Goal: Task Accomplishment & Management: Manage account settings

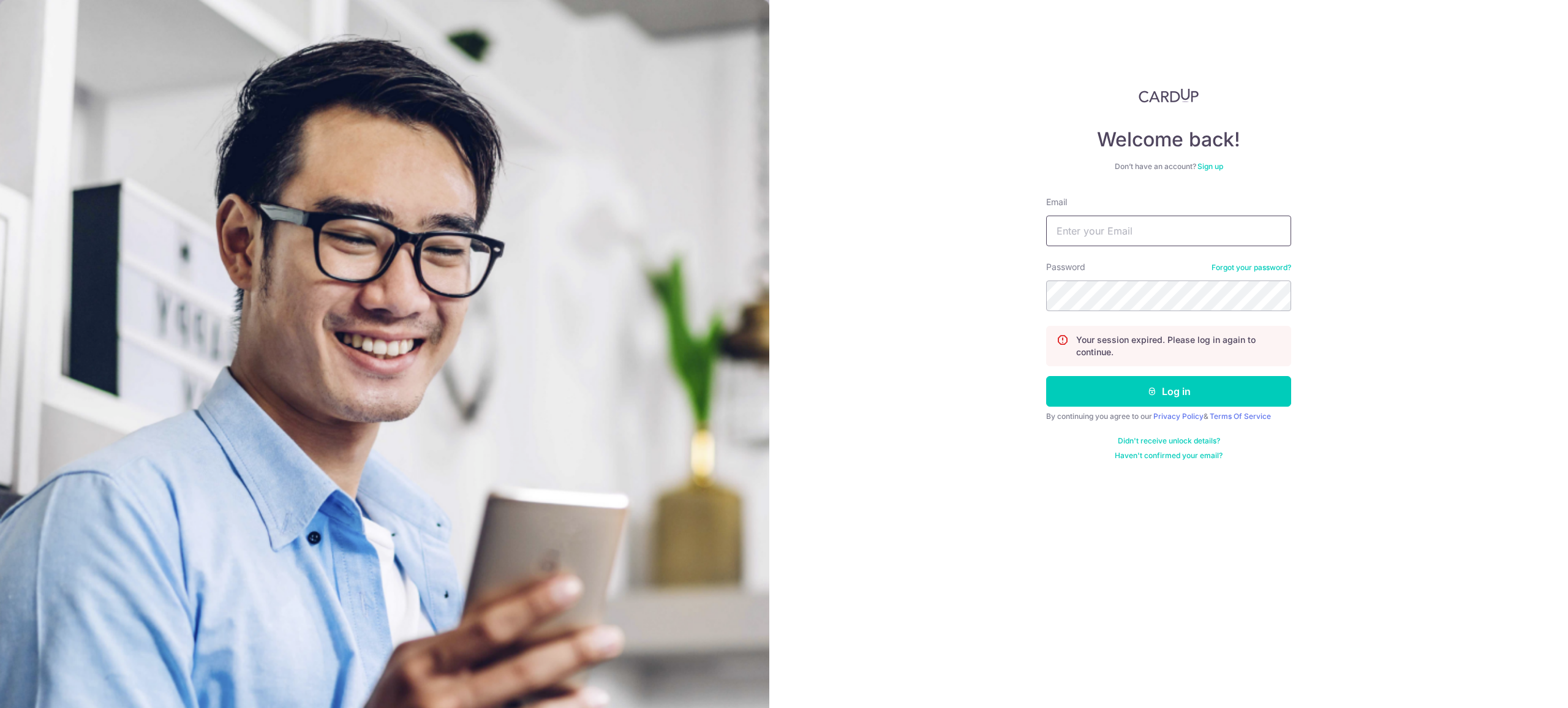
click at [1149, 227] on input "Email" at bounding box center [1168, 231] width 245 height 30
type input "[EMAIL_ADDRESS][DOMAIN_NAME]"
click at [1104, 385] on button "Log in" at bounding box center [1168, 391] width 245 height 30
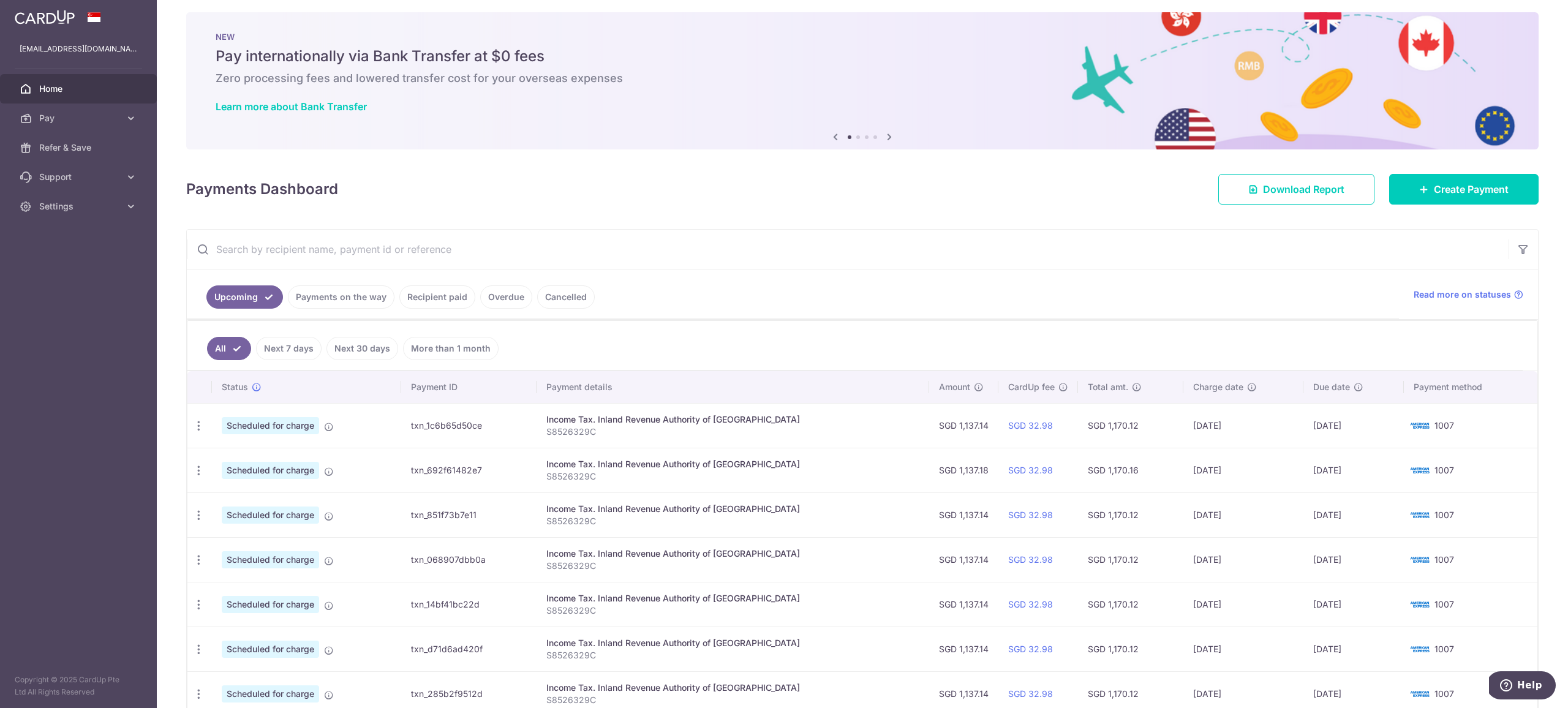
scroll to position [20, 0]
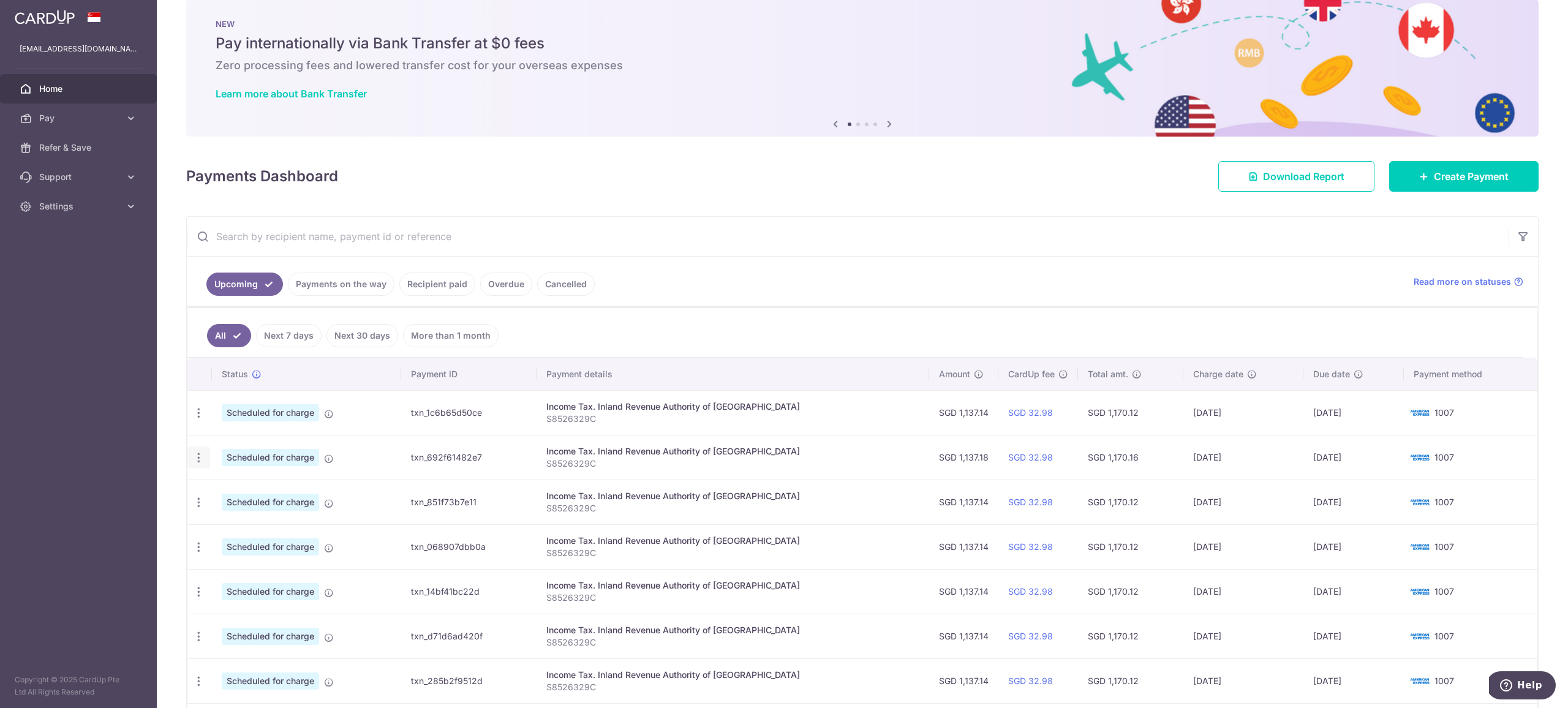
click at [200, 461] on icon "button" at bounding box center [199, 458] width 13 height 13
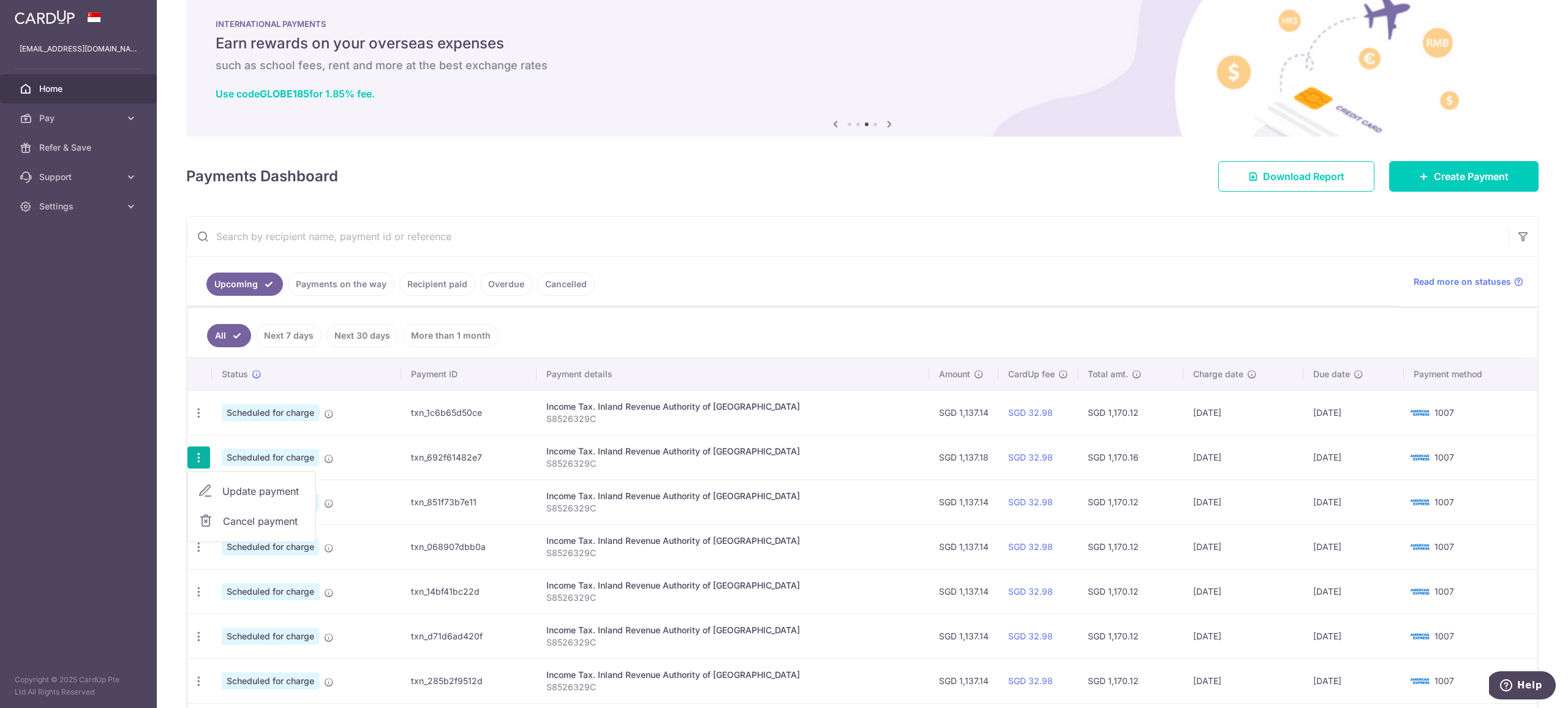
click at [253, 490] on span "Update payment" at bounding box center [264, 491] width 83 height 15
radio input "true"
type input "1,137.18"
type input "19/09/2025"
type input "S8526329C"
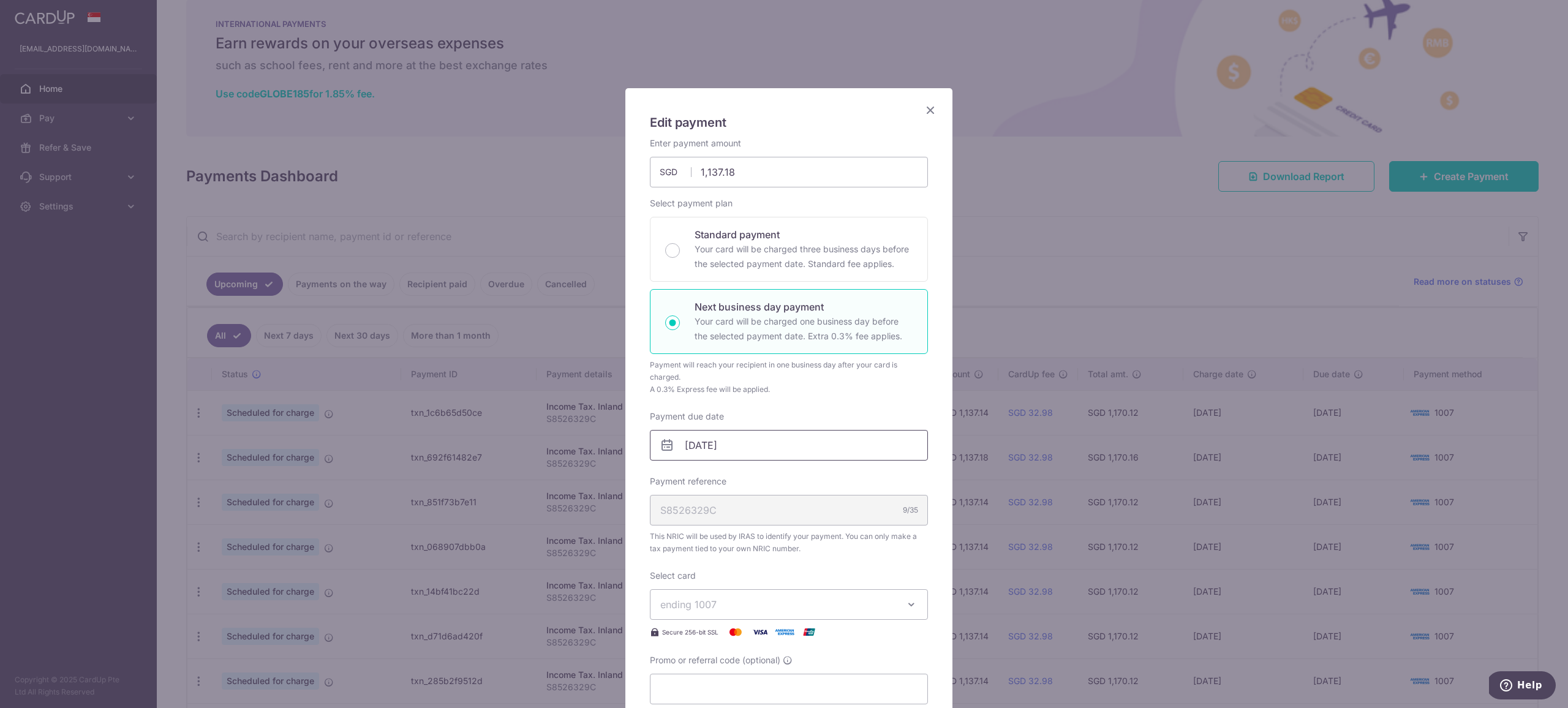
scroll to position [0, 0]
click at [708, 433] on input "19/09/2025" at bounding box center [789, 446] width 278 height 30
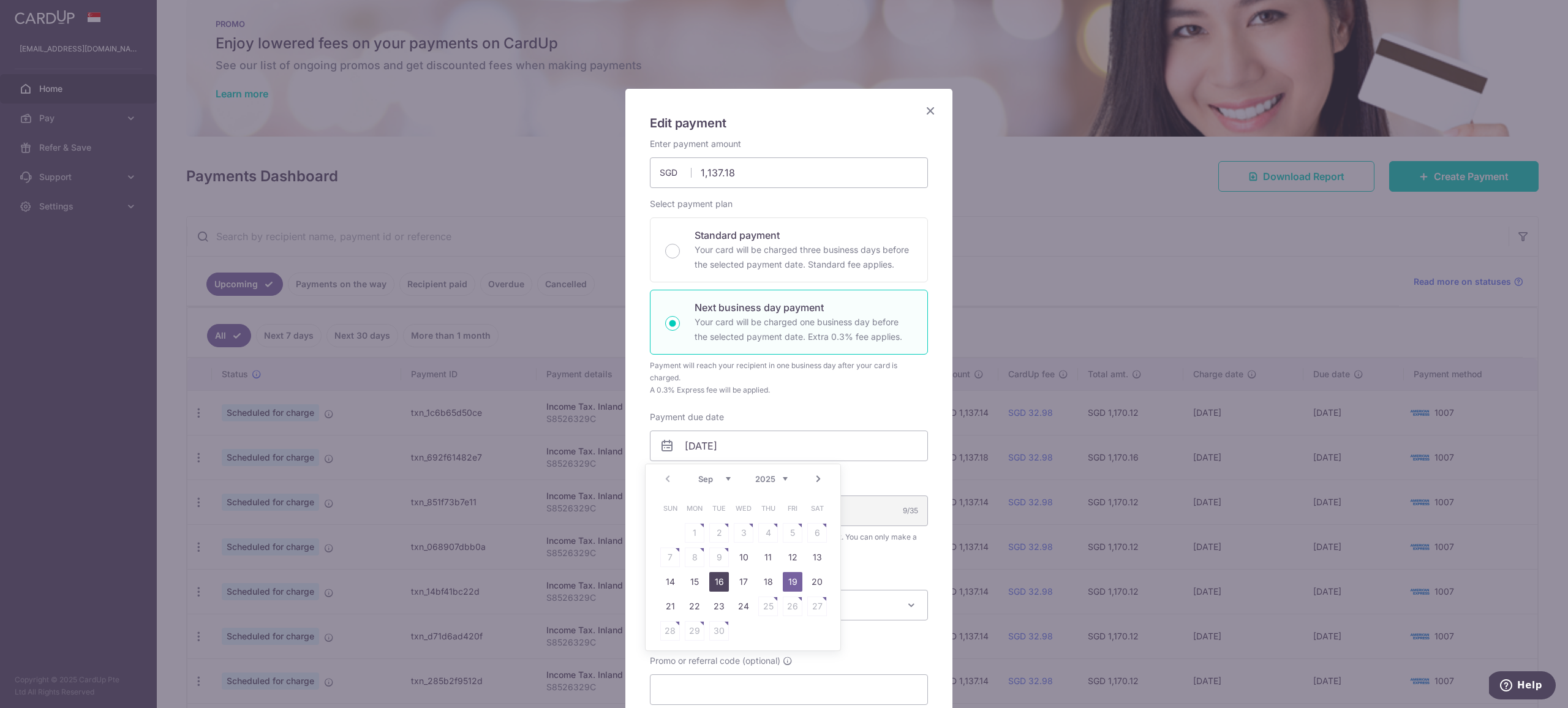
click at [725, 585] on link "16" at bounding box center [719, 582] width 20 height 20
type input "16/09/2025"
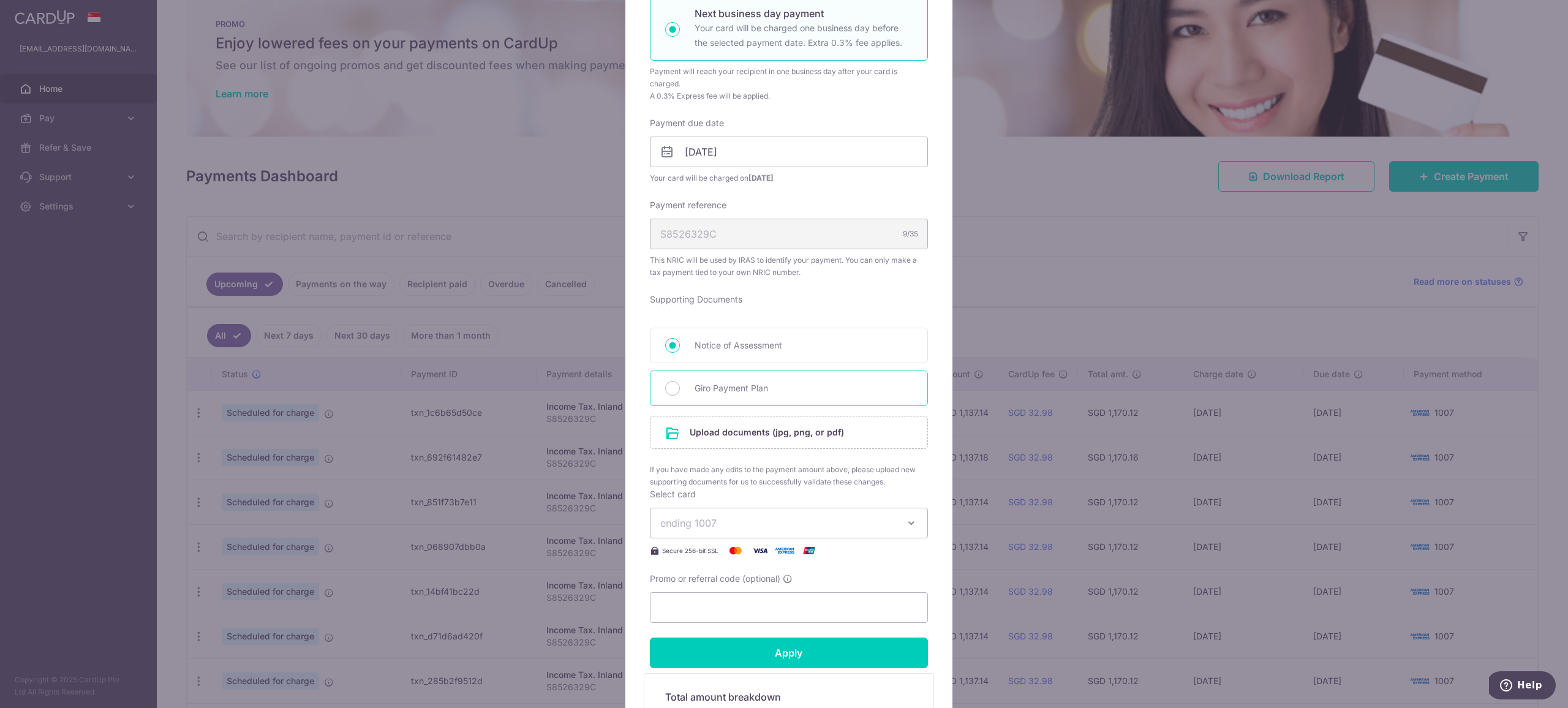
scroll to position [386, 0]
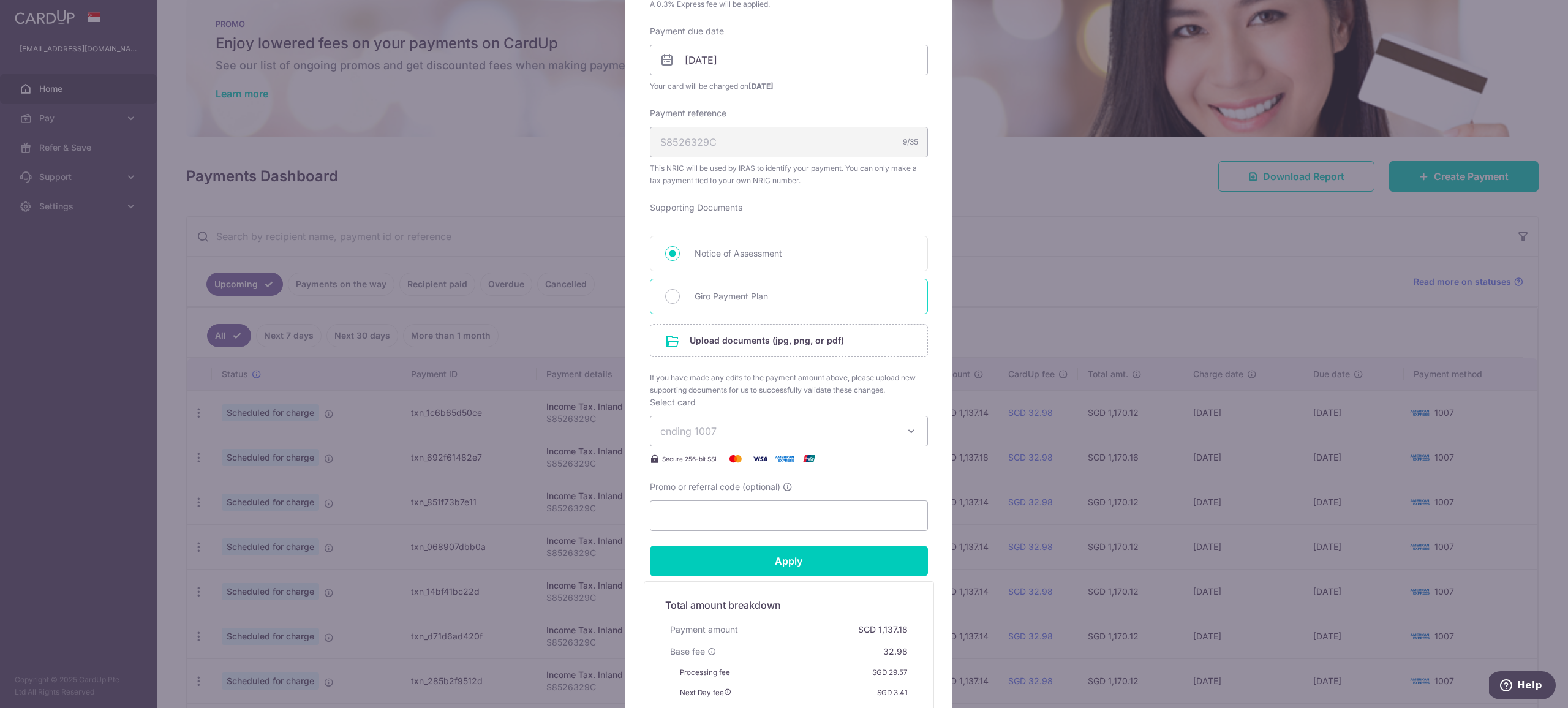
click at [711, 303] on span "Giro Payment Plan" at bounding box center [803, 296] width 218 height 15
click at [680, 303] on input "Giro Payment Plan" at bounding box center [673, 296] width 15 height 15
radio input "true"
click at [715, 346] on input "file" at bounding box center [789, 340] width 277 height 32
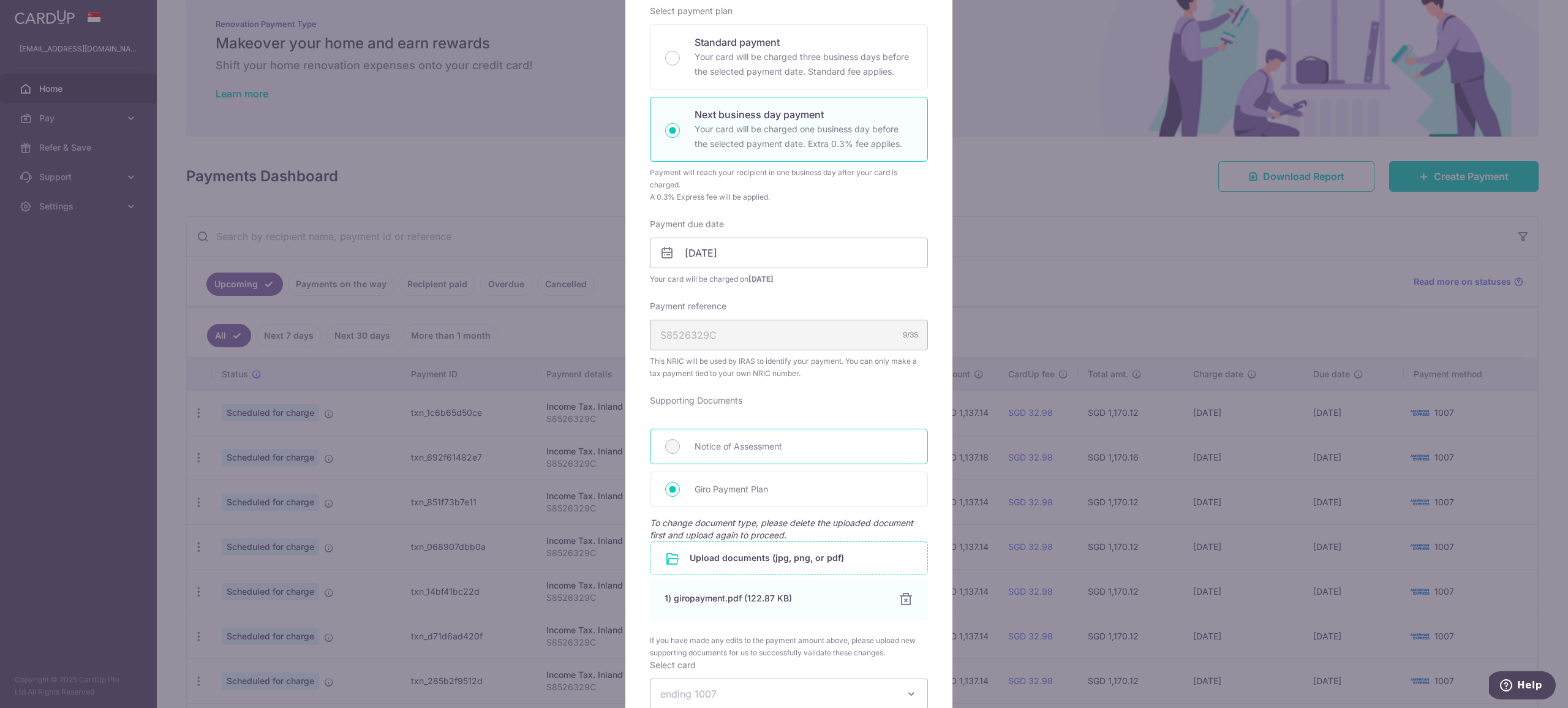
scroll to position [68, 0]
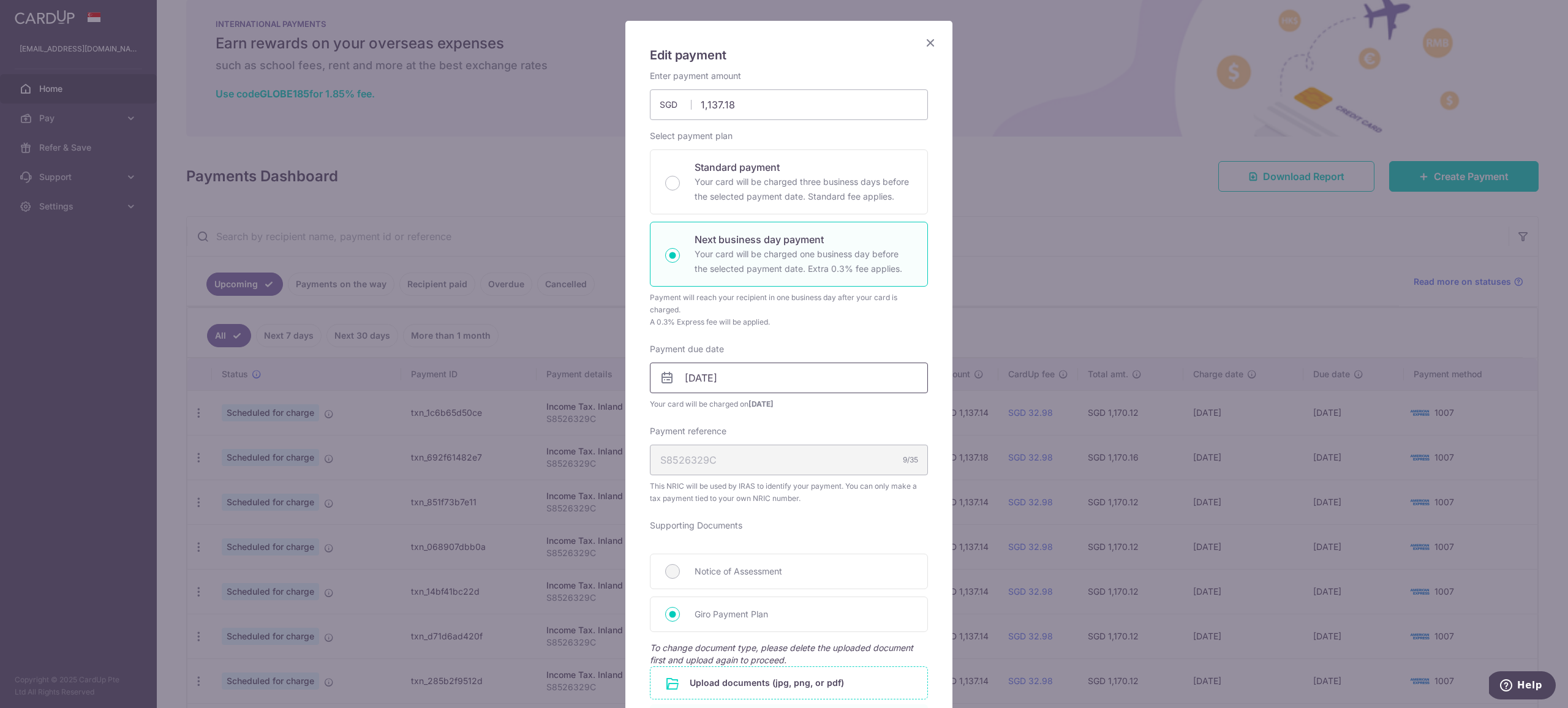
click at [727, 390] on input "16/09/2025" at bounding box center [789, 378] width 278 height 30
click at [737, 511] on link "17" at bounding box center [744, 514] width 20 height 20
type input "17/09/2025"
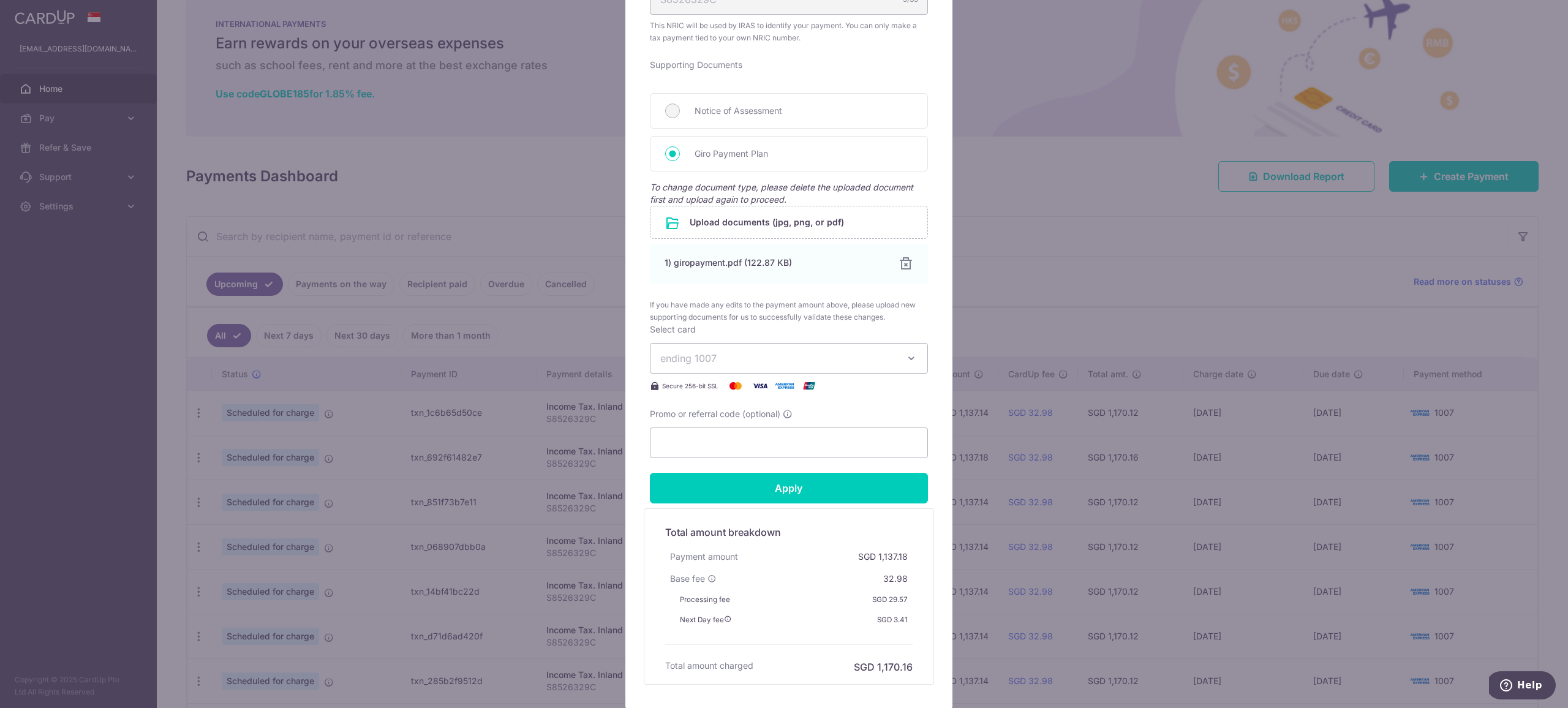
scroll to position [618, 0]
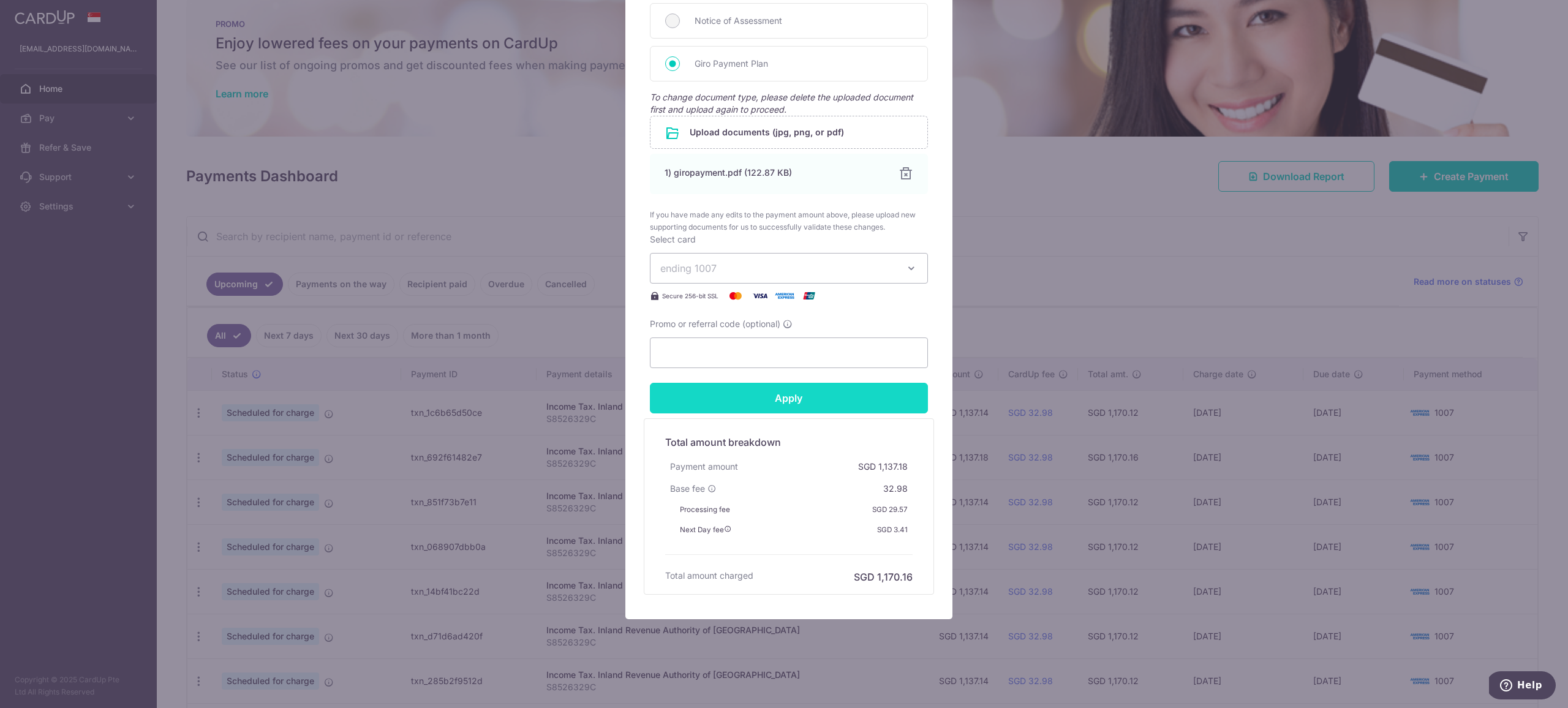
click at [732, 407] on input "Apply" at bounding box center [789, 398] width 278 height 30
type input "Successfully Applied"
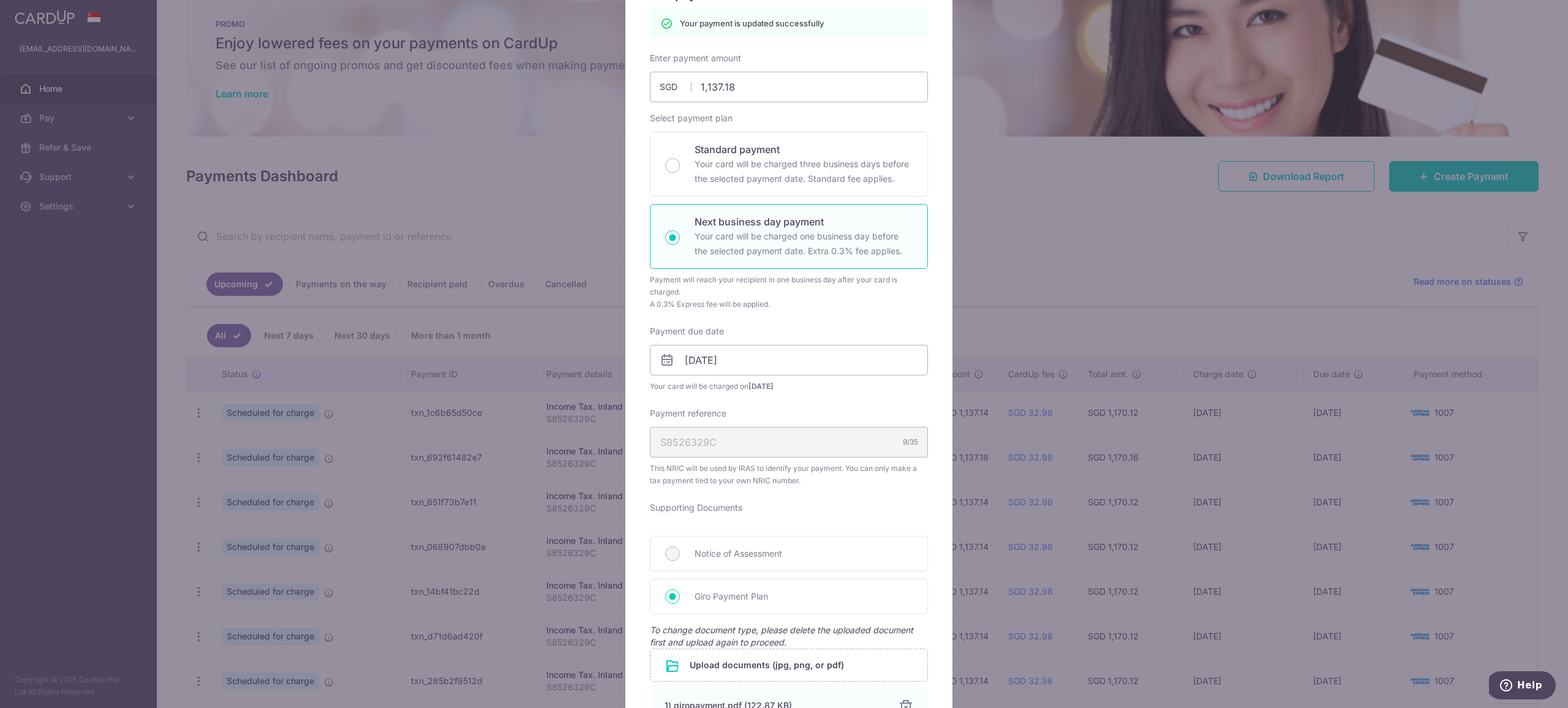
scroll to position [0, 0]
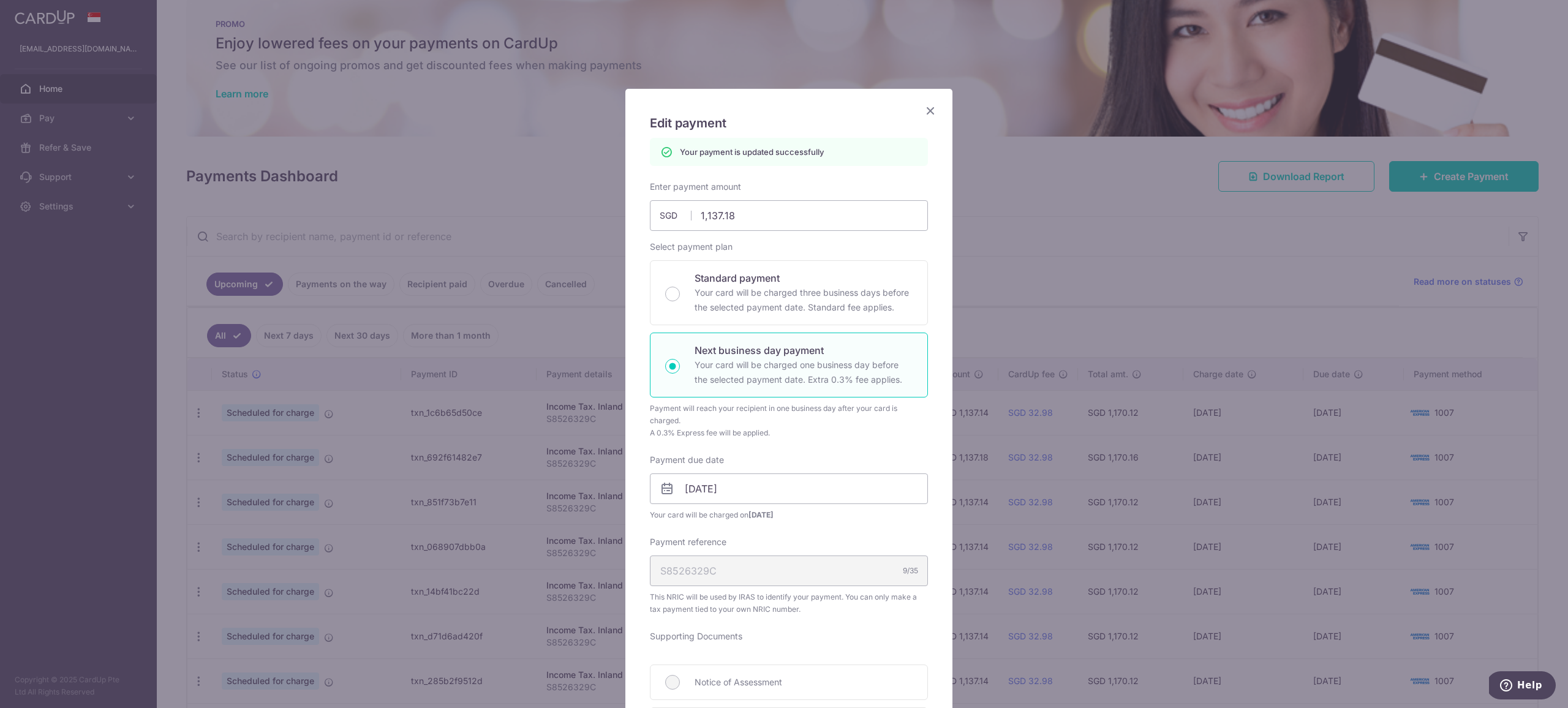
click at [928, 112] on icon "Close" at bounding box center [930, 110] width 15 height 15
